Goal: Transaction & Acquisition: Purchase product/service

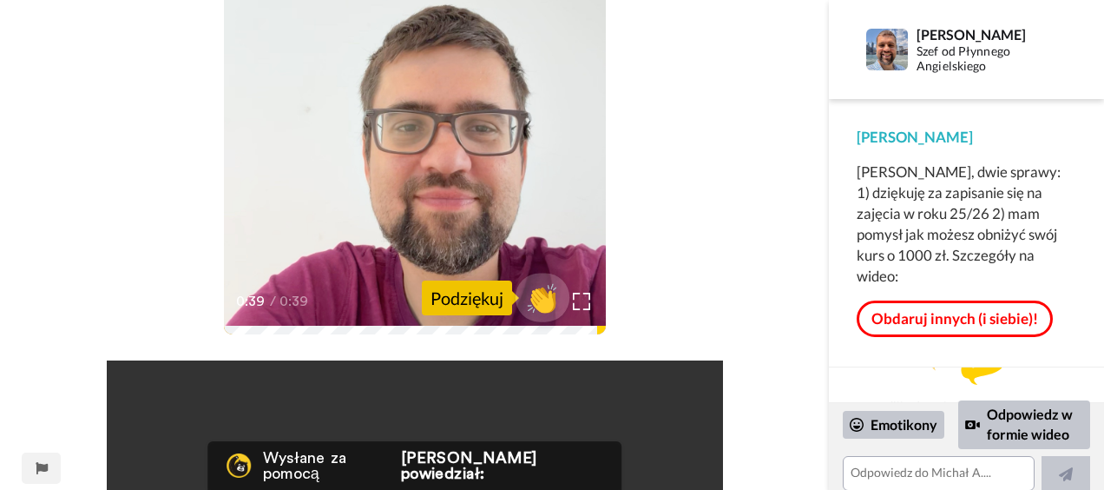
click at [541, 293] on span "👏" at bounding box center [542, 297] width 55 height 35
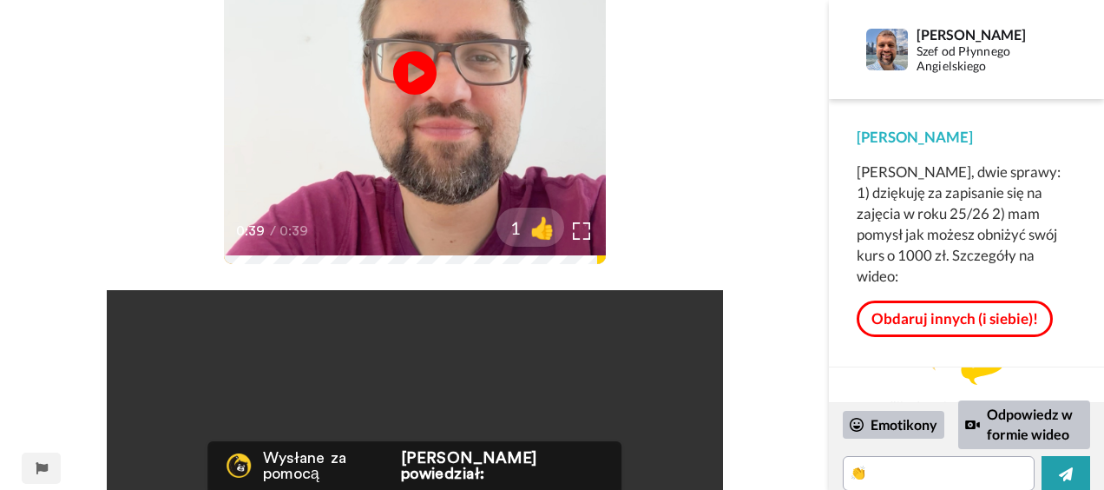
scroll to position [418, 0]
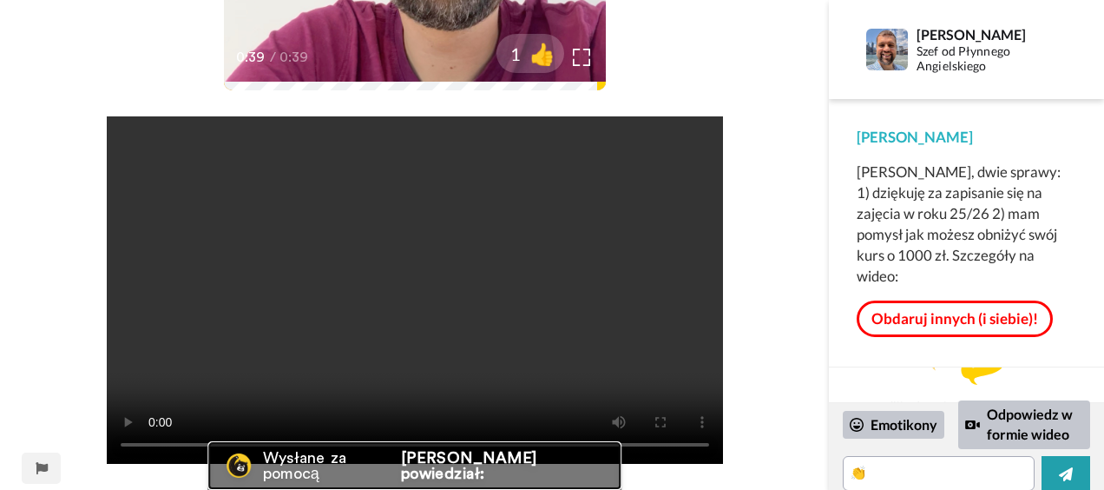
click at [434, 477] on div "Wysłane za pomocą Bonjoro powiedział:" at bounding box center [414, 465] width 415 height 49
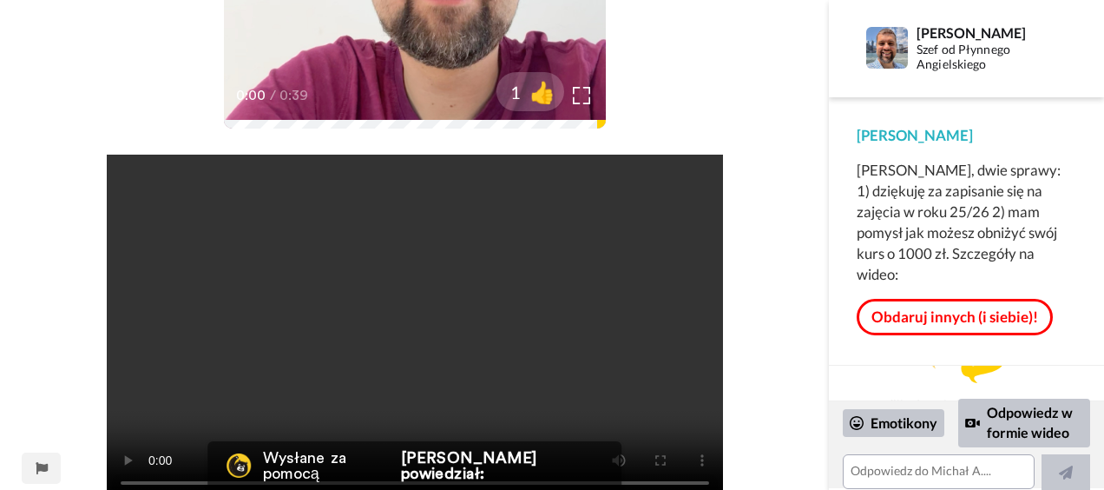
scroll to position [418, 0]
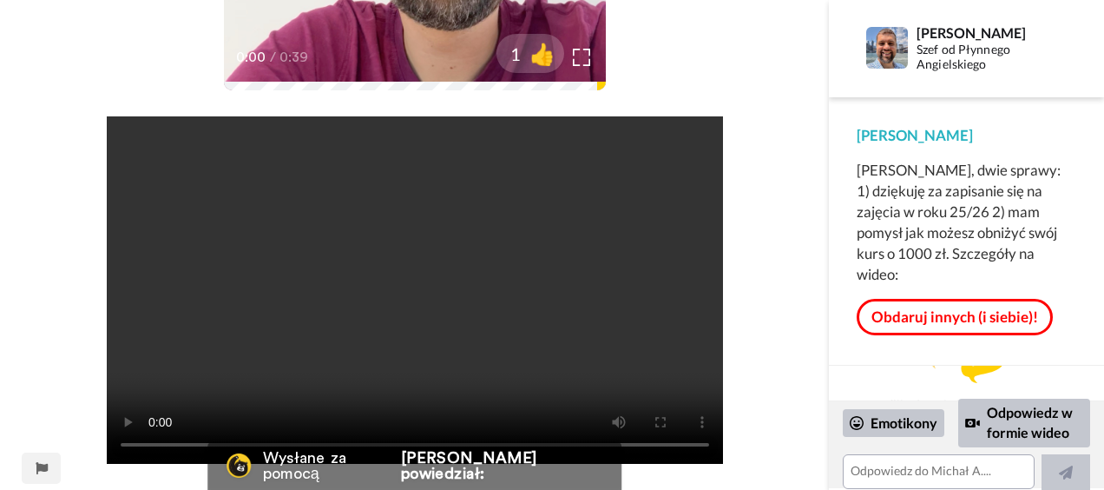
click at [772, 326] on div "DW Odtwarzanie/pauza 0:00 / 0:39 1 👍 Your browser does not support the video ta…" at bounding box center [414, 47] width 829 height 886
click at [991, 307] on font "Obdaruj innych (i siebie)!" at bounding box center [955, 316] width 167 height 18
